Goal: Task Accomplishment & Management: Manage account settings

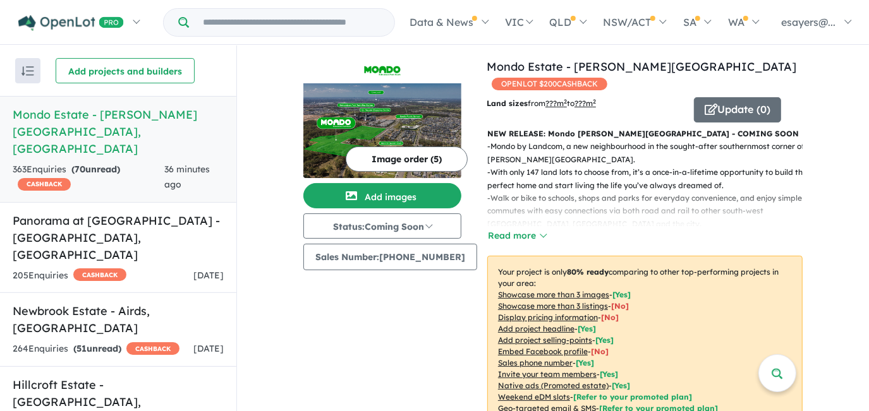
scroll to position [513, 0]
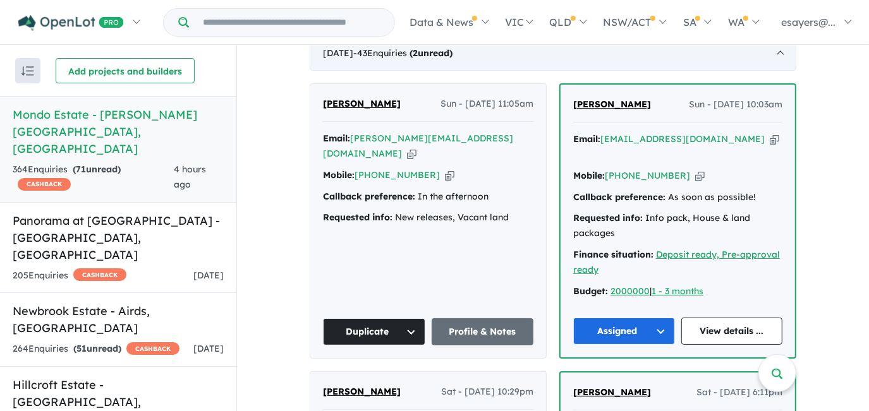
scroll to position [743, 0]
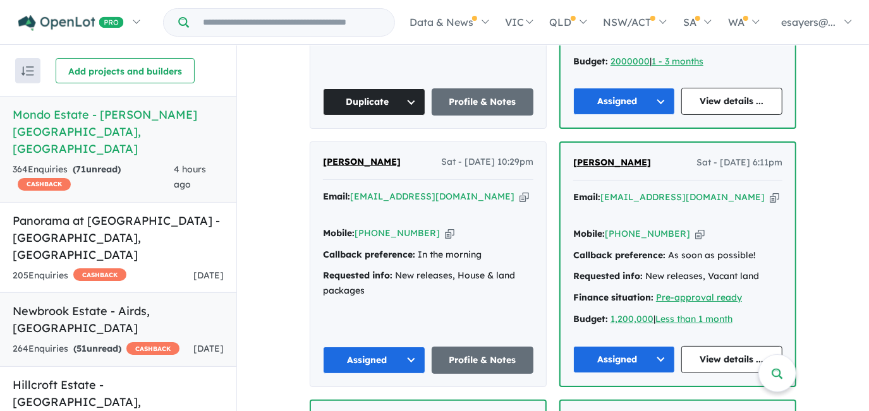
click at [131, 303] on h5 "Newbrook Estate - Airds , NSW" at bounding box center [118, 320] width 211 height 34
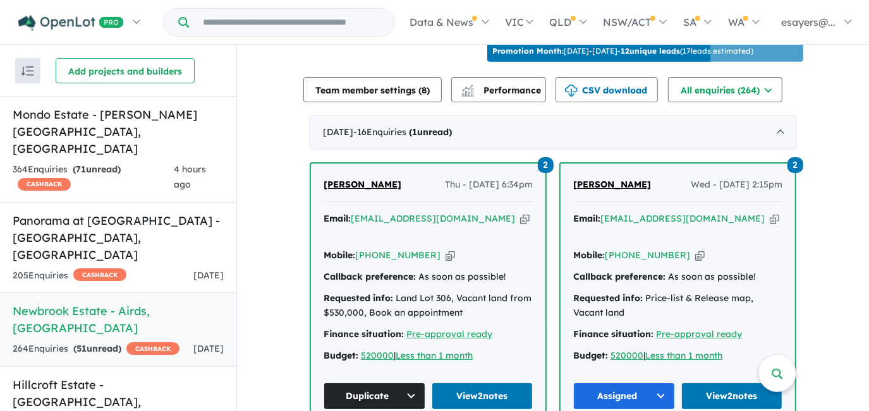
scroll to position [513, 0]
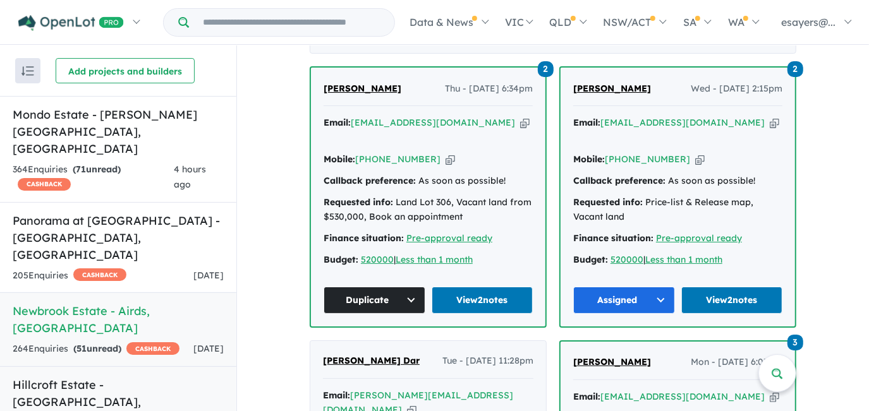
click at [122, 367] on link "Hillcroft Estate - Claymore , NSW 246 Enquir ies ( 94 unread) CASHBACK 4 days a…" at bounding box center [118, 413] width 236 height 92
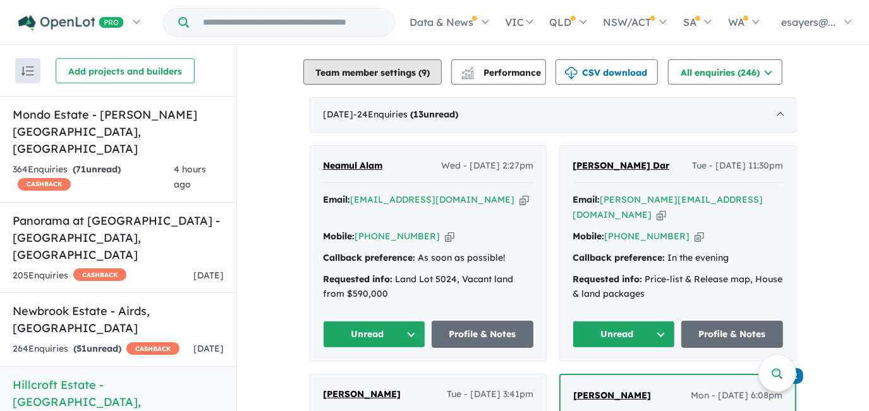
scroll to position [412, 0]
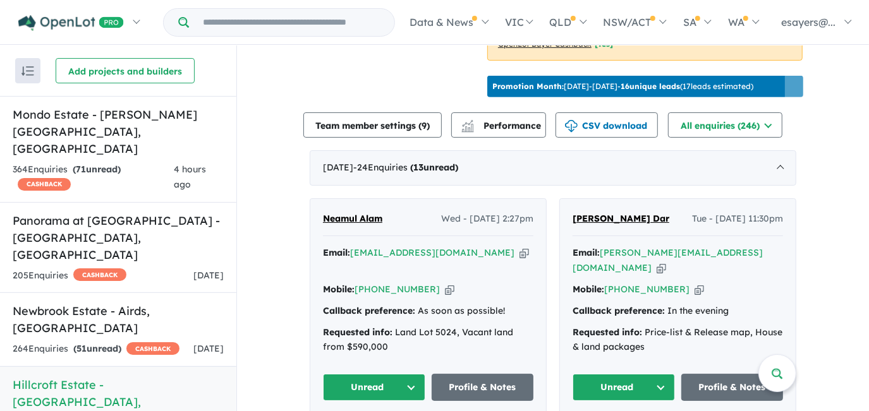
click at [355, 374] on button "Unread" at bounding box center [374, 387] width 102 height 27
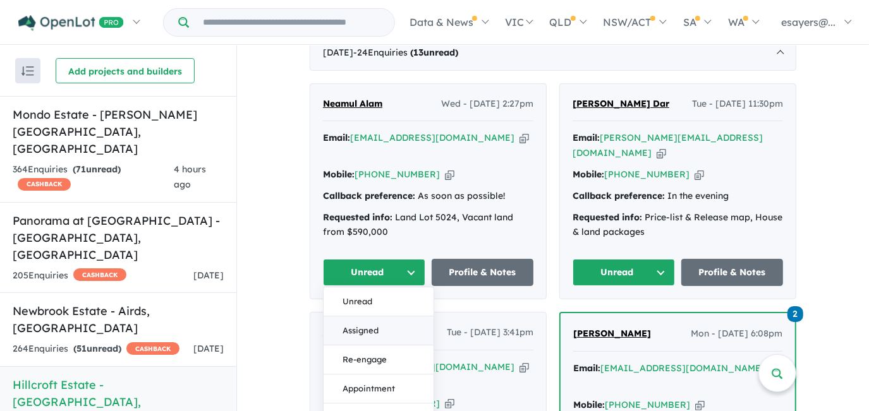
click at [343, 317] on button "Assigned" at bounding box center [379, 331] width 110 height 29
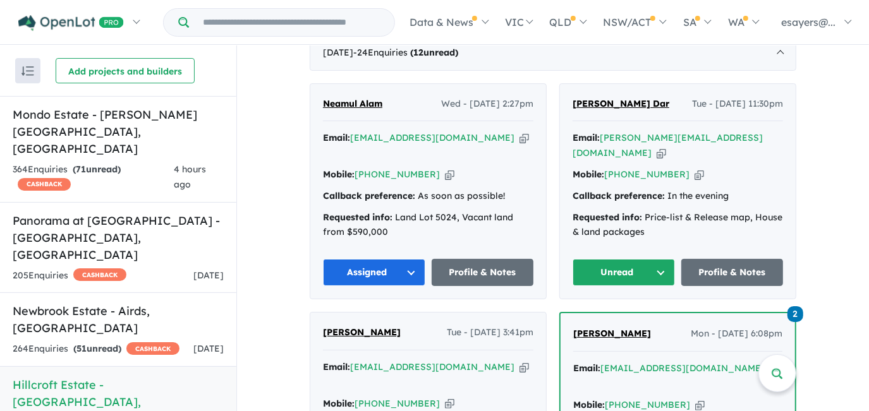
click at [620, 259] on button "Unread" at bounding box center [624, 272] width 102 height 27
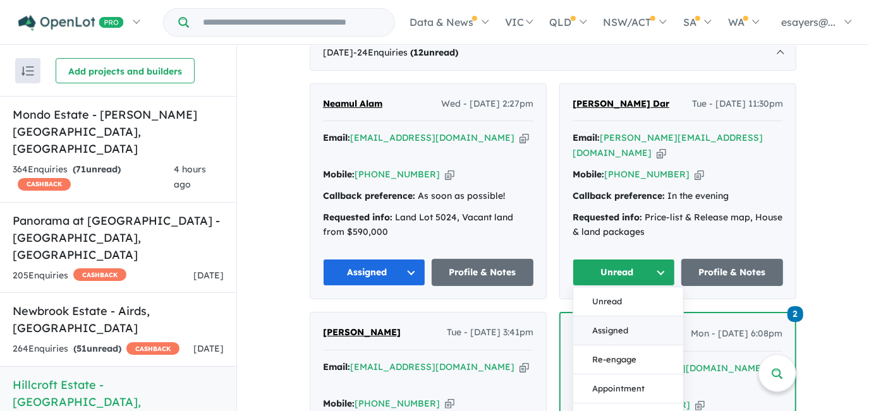
click at [631, 317] on button "Assigned" at bounding box center [628, 331] width 110 height 29
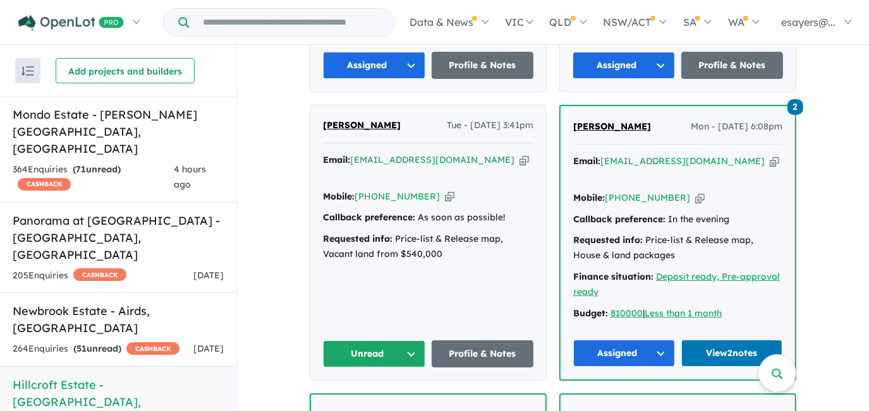
scroll to position [756, 0]
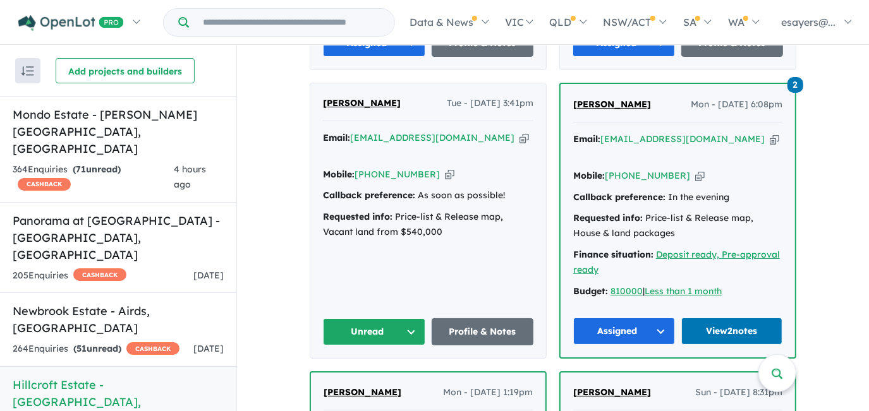
click at [365, 319] on button "Unread" at bounding box center [374, 332] width 102 height 27
click at [377, 377] on button "Assigned" at bounding box center [379, 391] width 110 height 29
